Goal: Task Accomplishment & Management: Manage account settings

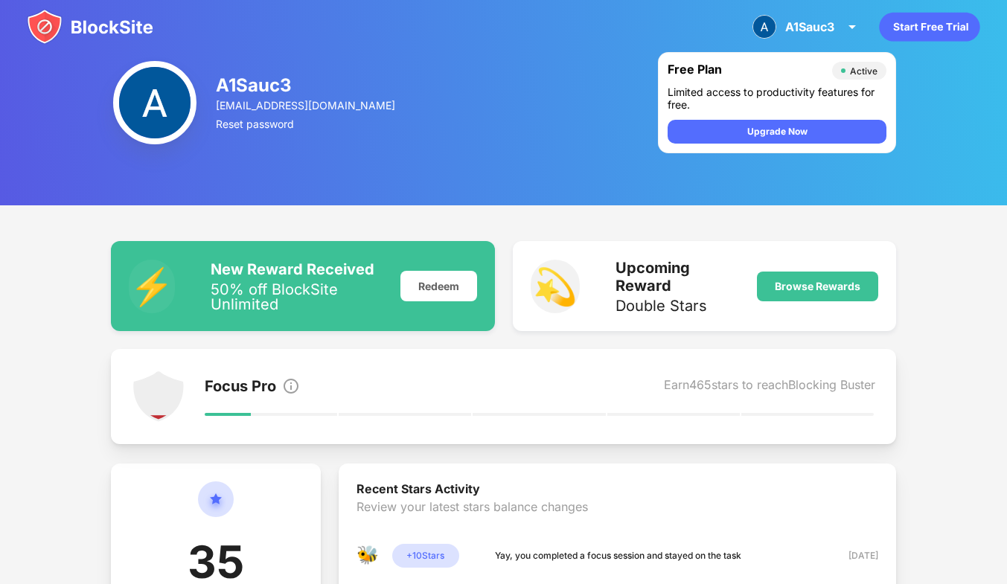
click at [765, 38] on img at bounding box center [764, 27] width 24 height 24
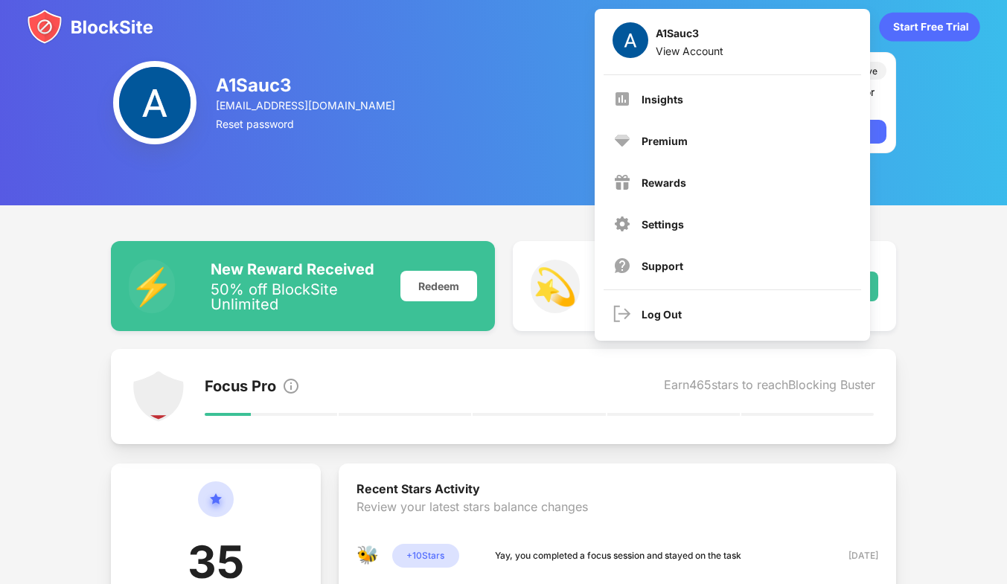
click at [655, 224] on div "Settings" at bounding box center [662, 224] width 42 height 13
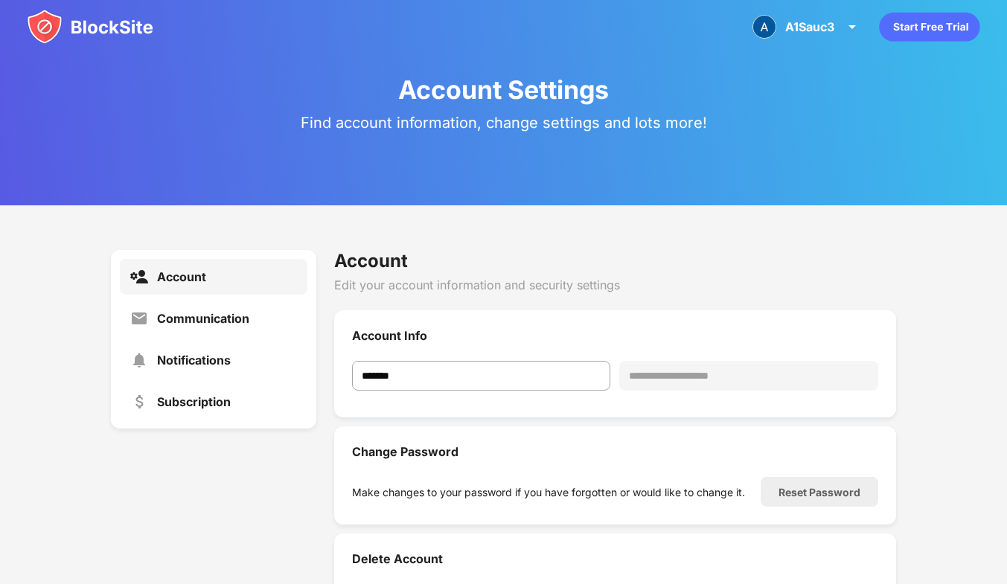
click at [38, 21] on img at bounding box center [90, 27] width 126 height 36
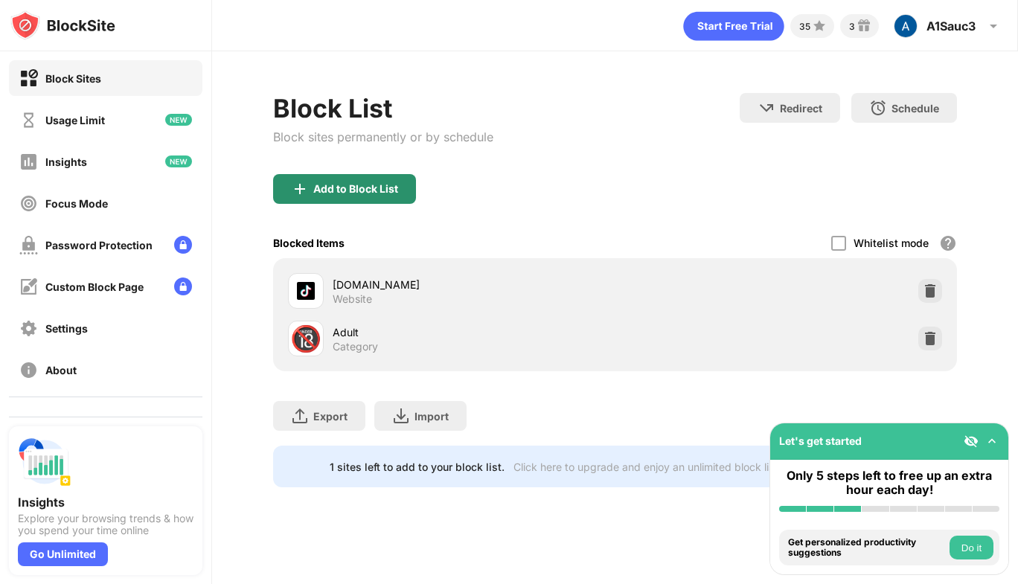
click at [377, 198] on div "Add to Block List" at bounding box center [344, 189] width 143 height 30
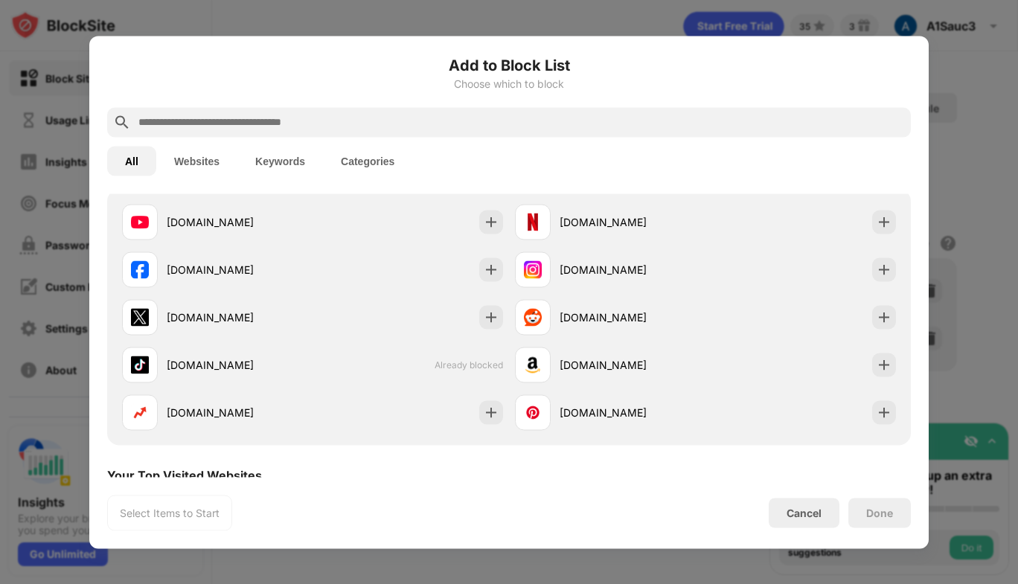
scroll to position [149, 0]
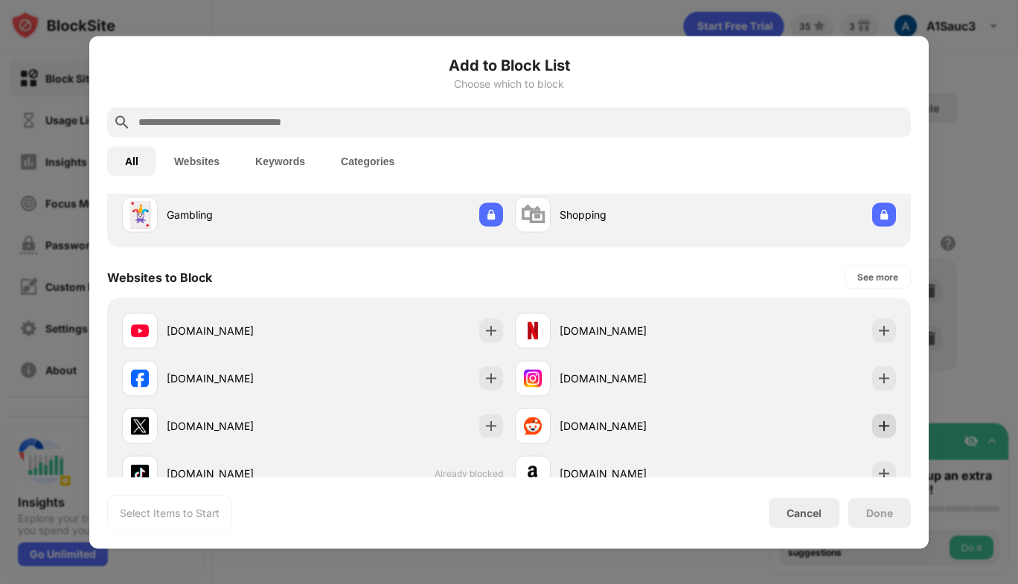
click at [877, 422] on img at bounding box center [884, 425] width 15 height 15
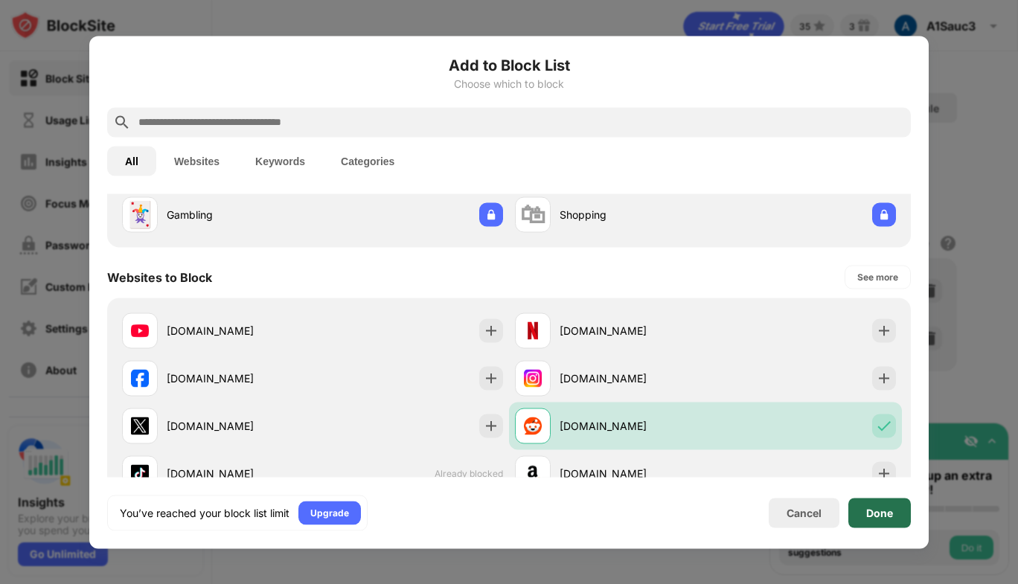
click at [866, 510] on div "Done" at bounding box center [879, 513] width 27 height 12
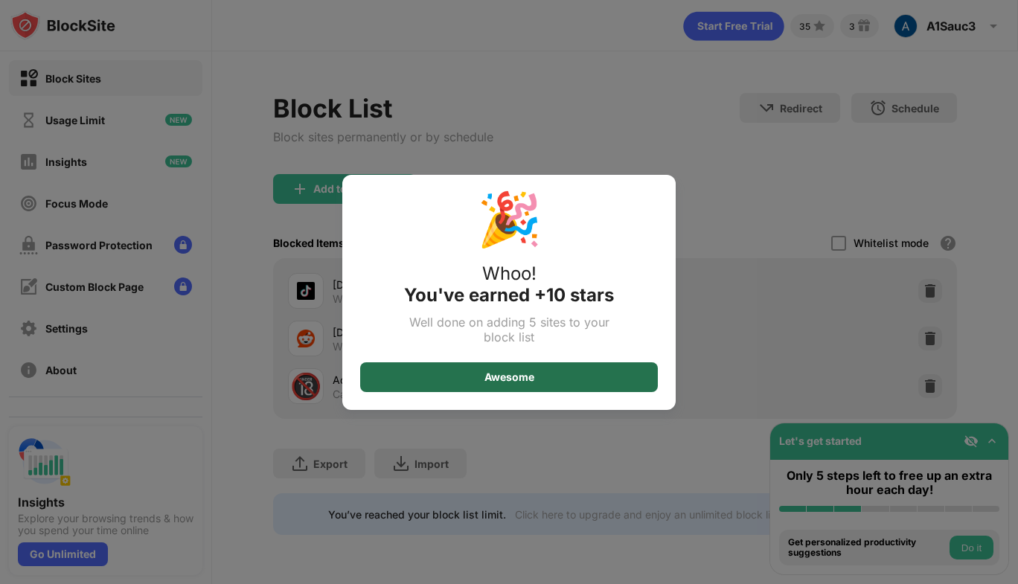
click at [577, 374] on div "Awesome" at bounding box center [509, 377] width 298 height 30
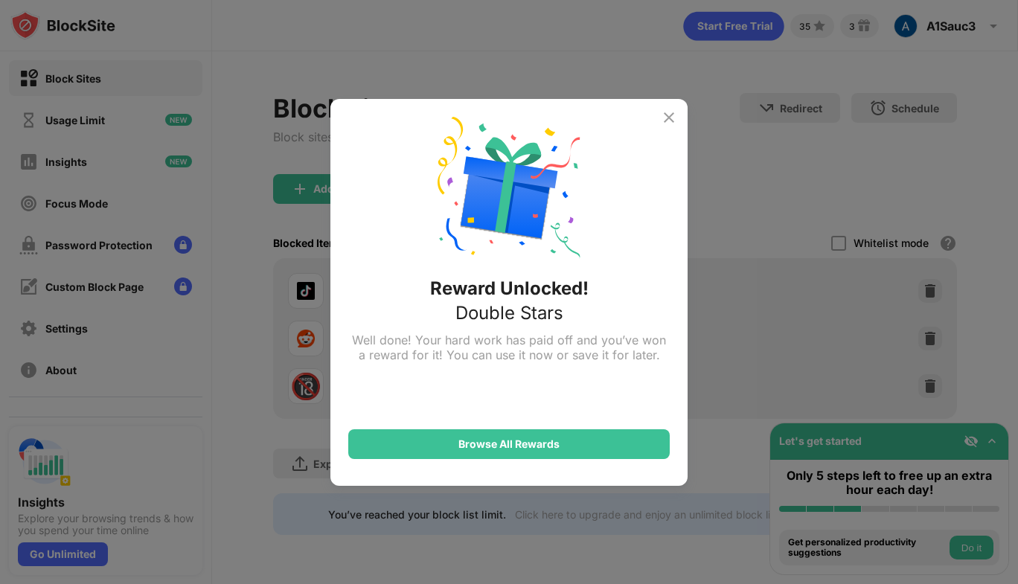
click at [670, 113] on img at bounding box center [669, 118] width 18 height 18
